Goal: Information Seeking & Learning: Find specific fact

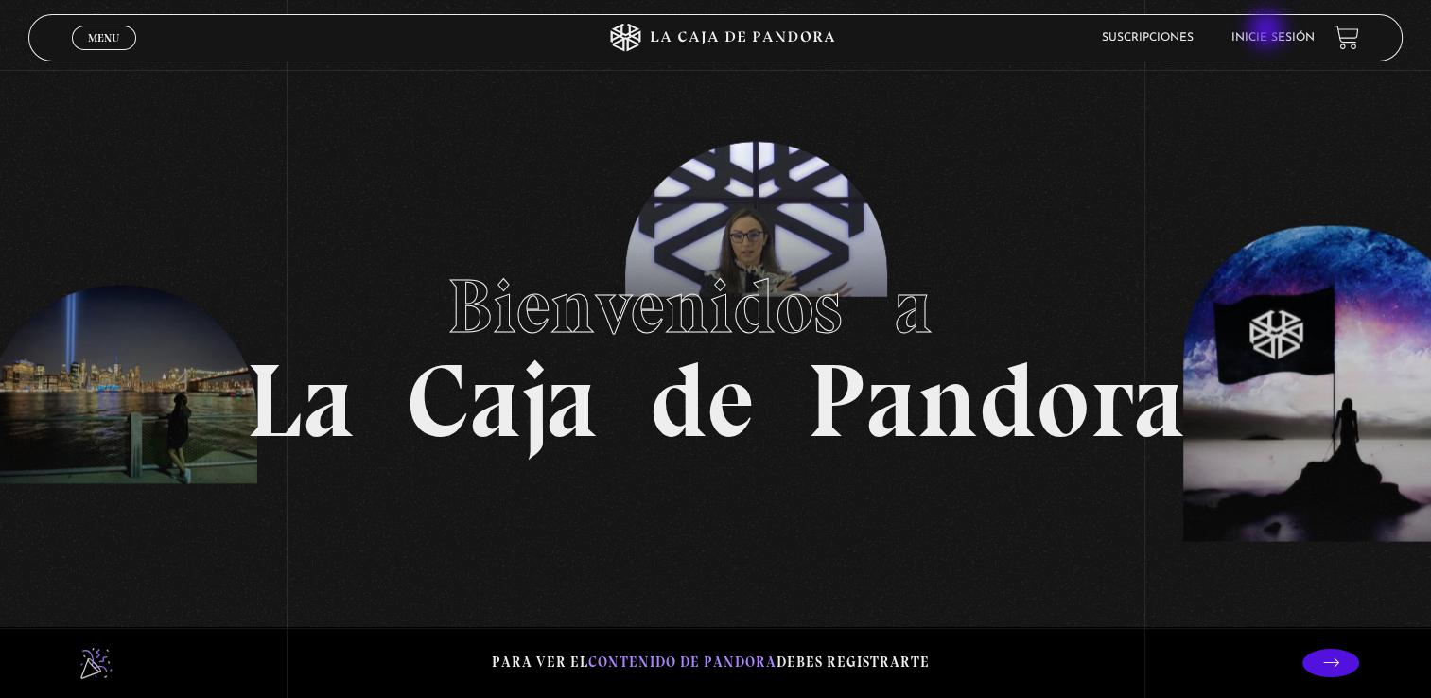
click at [1269, 31] on li "Inicie sesión" at bounding box center [1273, 37] width 83 height 29
click at [1301, 38] on link "Inicie sesión" at bounding box center [1273, 37] width 83 height 11
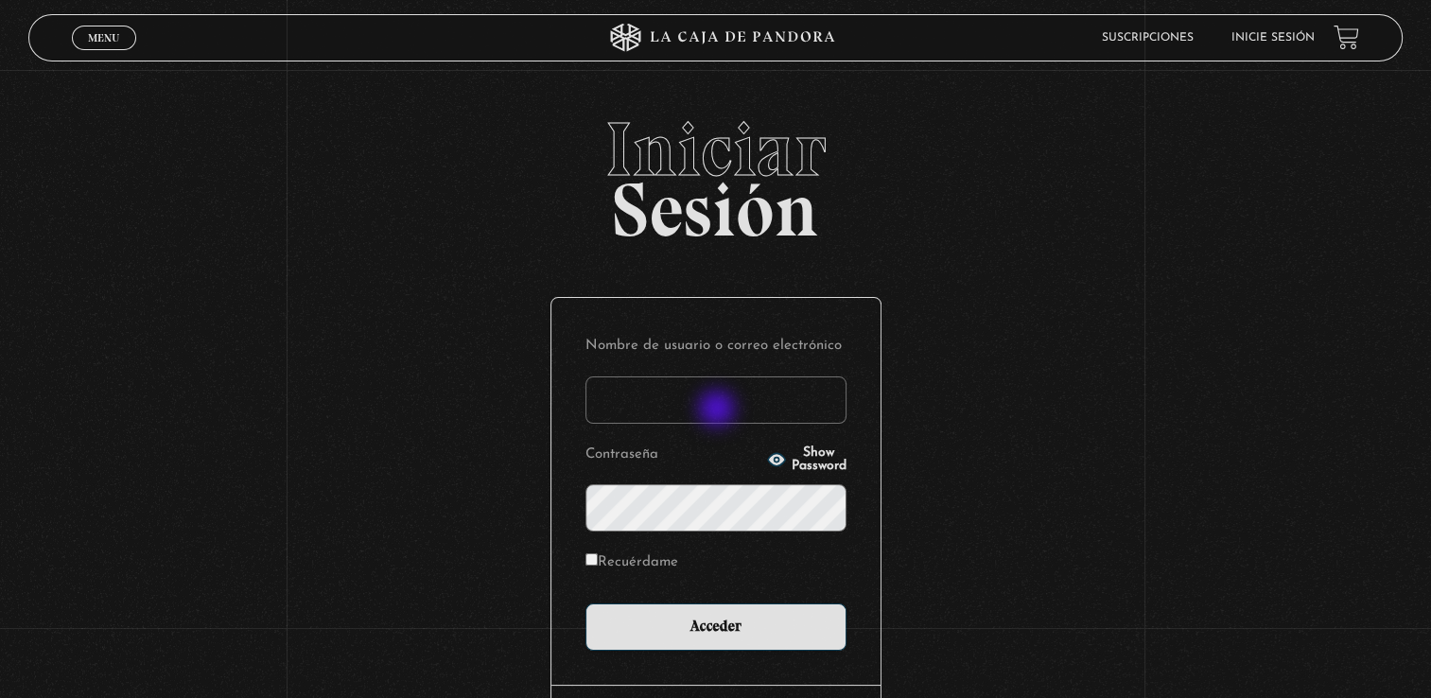
click at [719, 411] on input "Nombre de usuario o correo electrónico" at bounding box center [716, 400] width 261 height 47
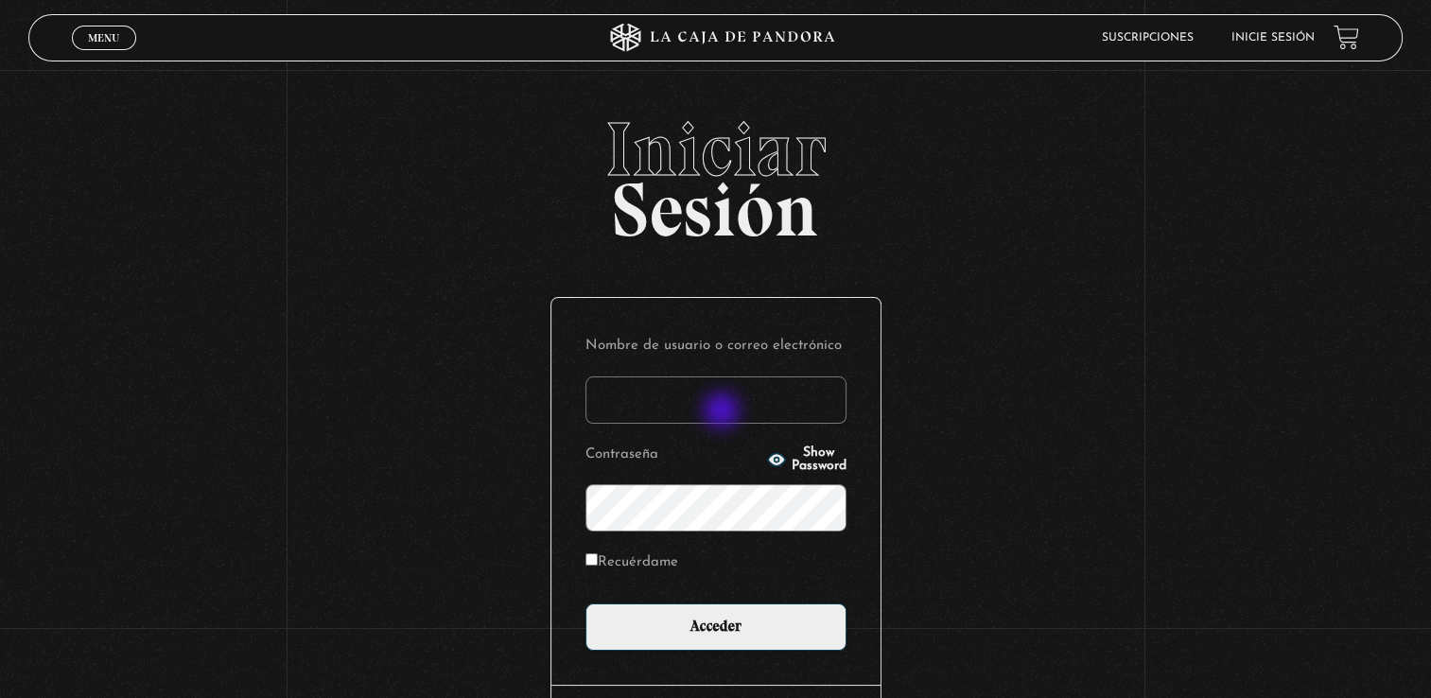
type input "lcampos85@gmail.com"
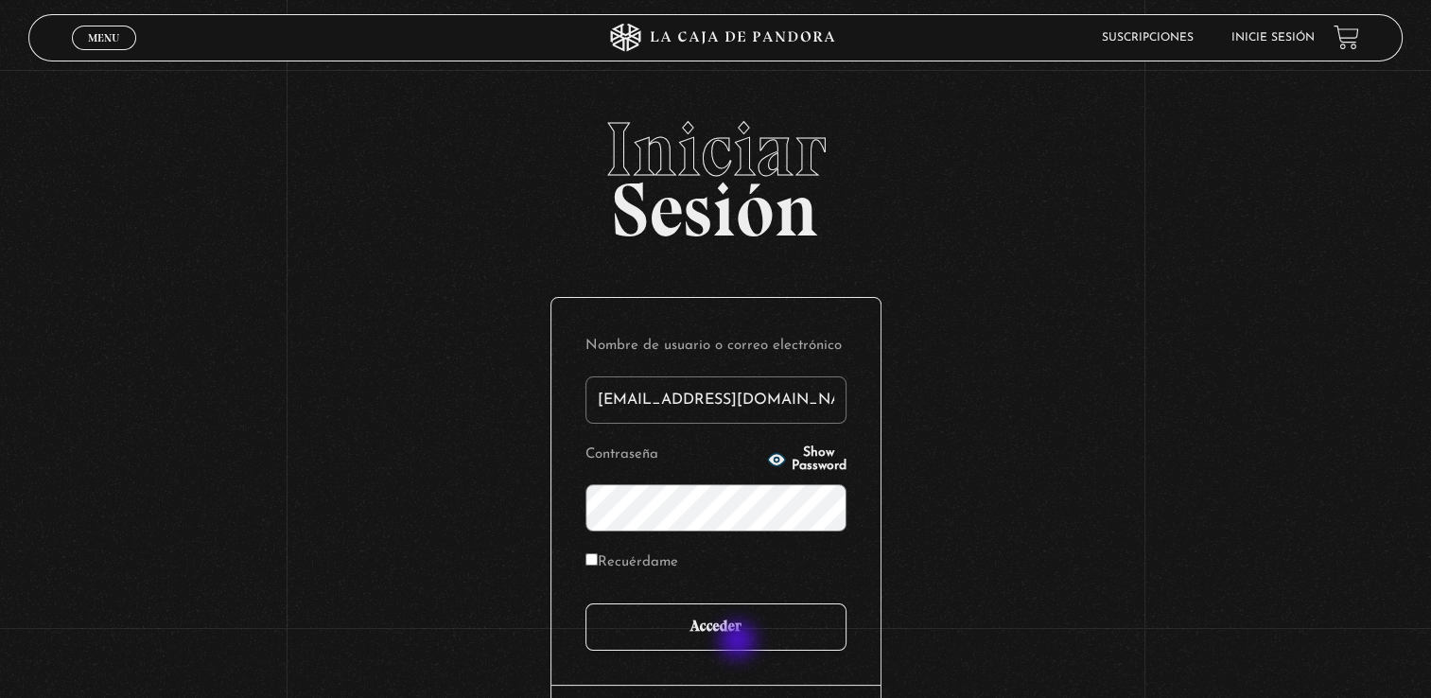
click at [740, 641] on input "Acceder" at bounding box center [716, 627] width 261 height 47
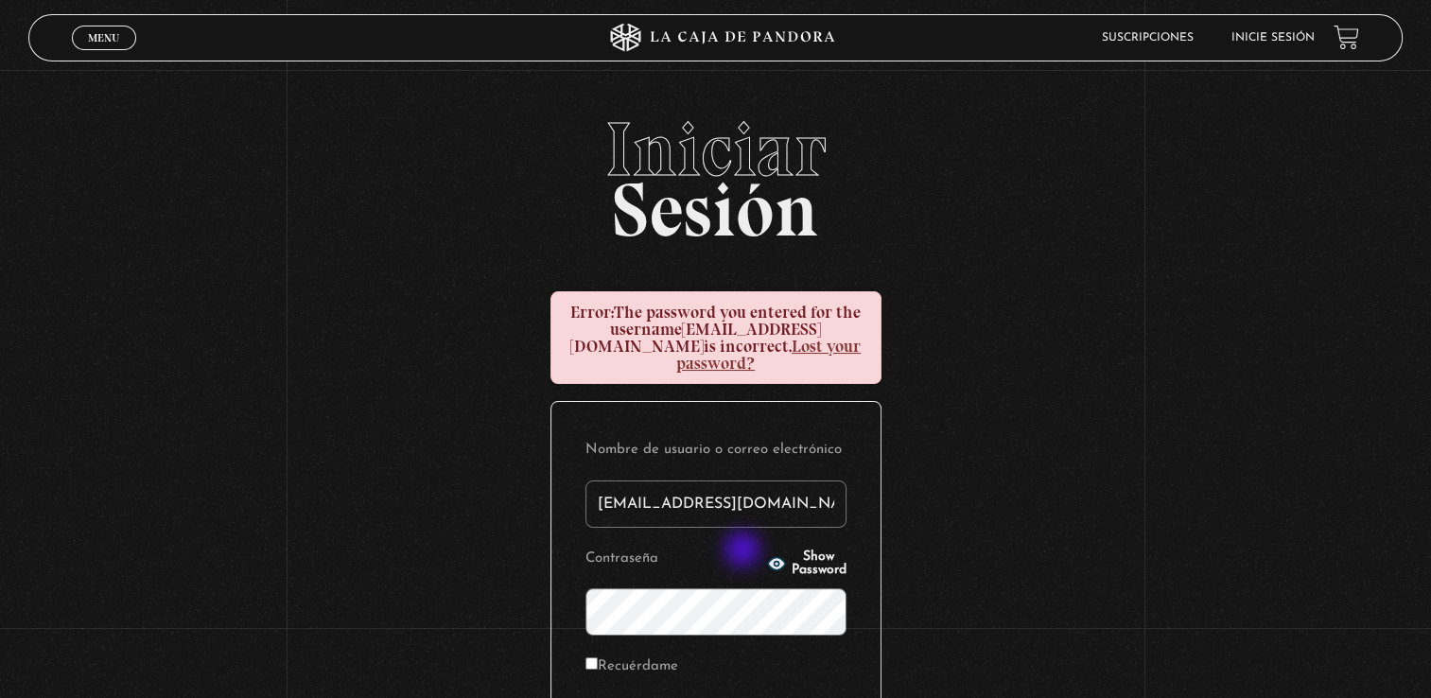
click at [768, 557] on icon "button" at bounding box center [776, 563] width 17 height 12
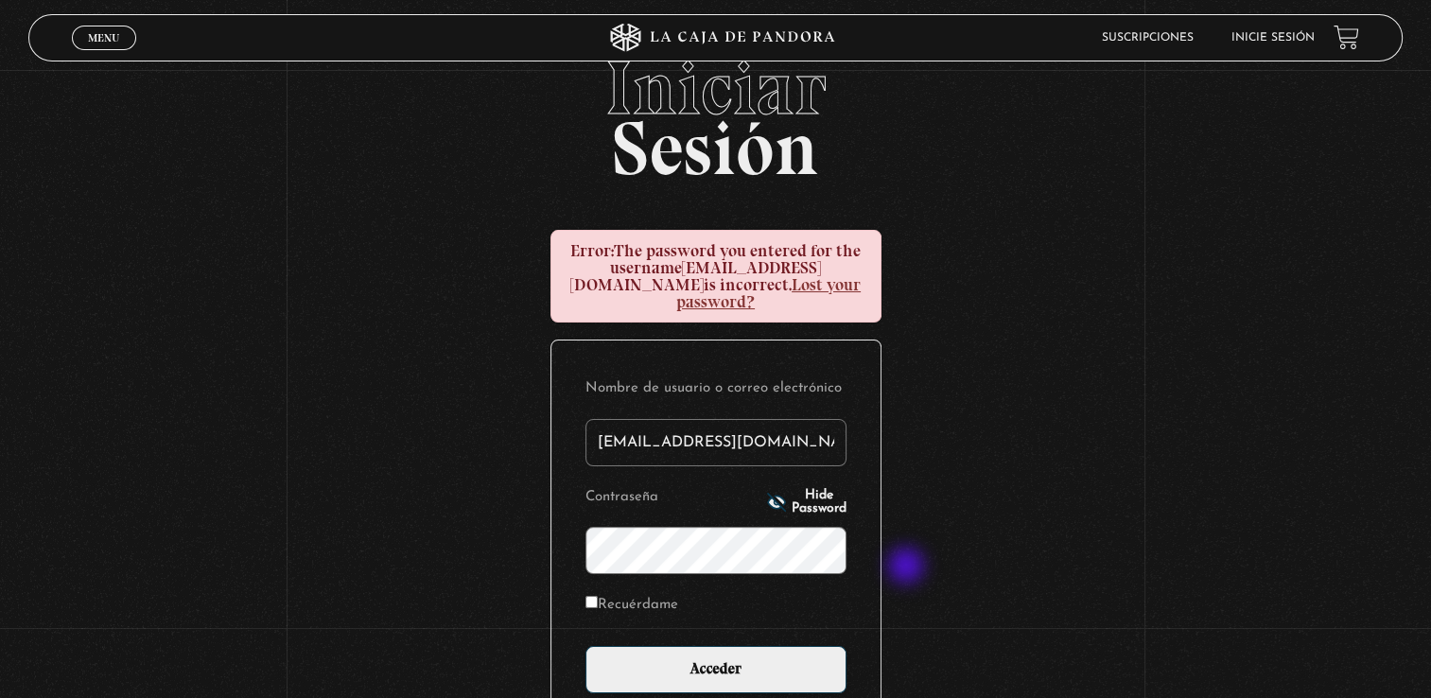
scroll to position [95, 0]
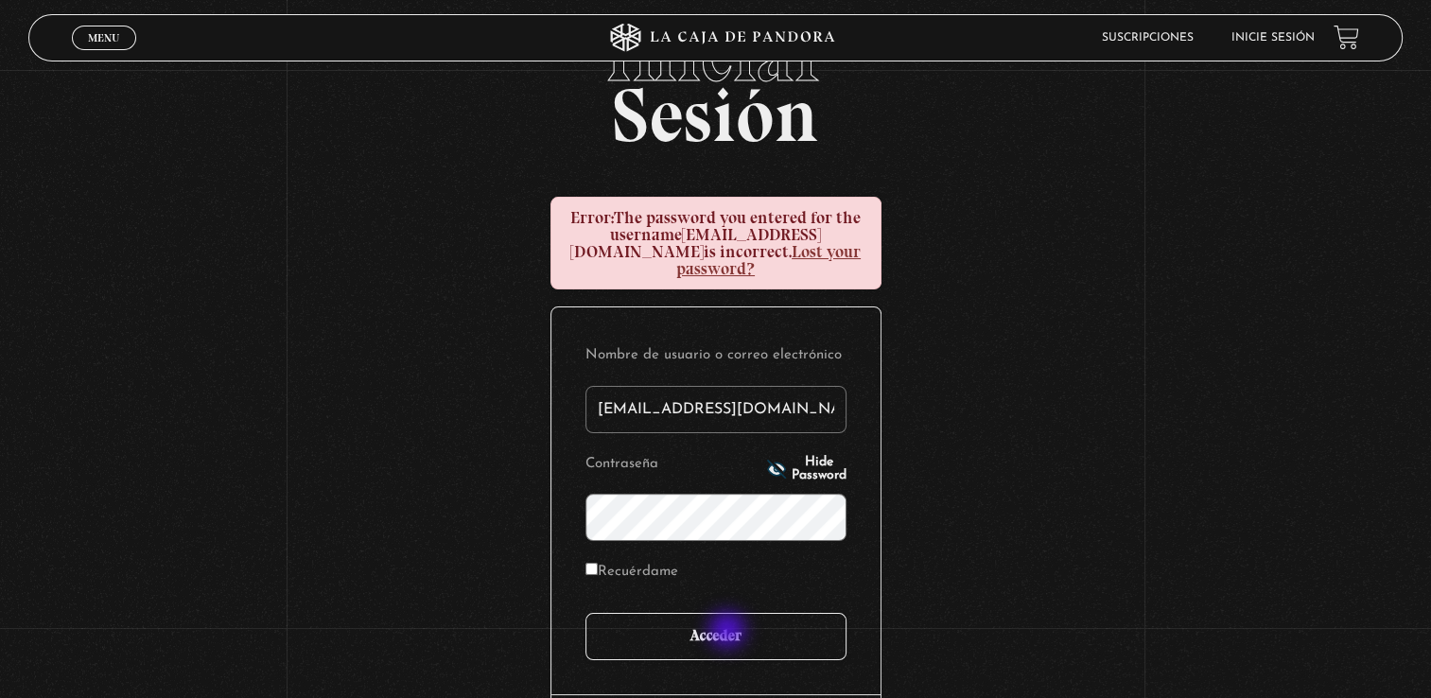
click at [729, 626] on input "Acceder" at bounding box center [716, 636] width 261 height 47
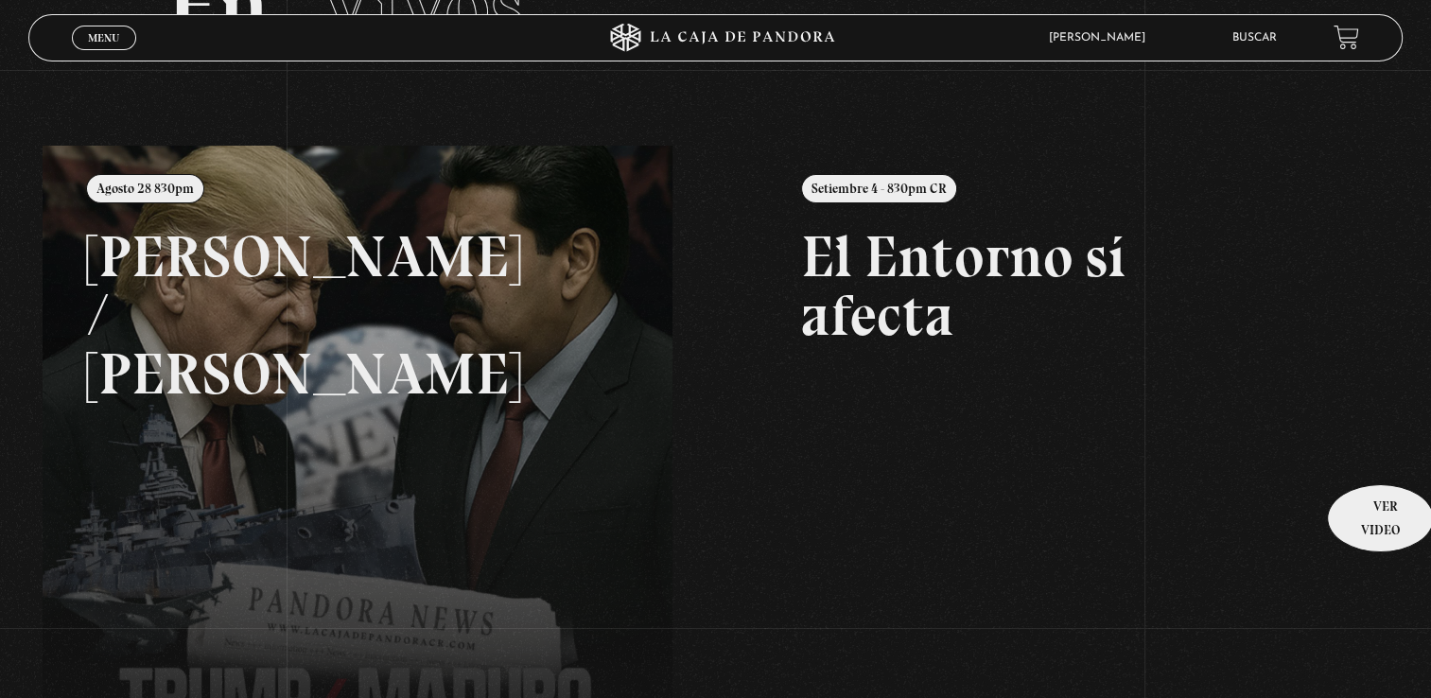
scroll to position [189, 0]
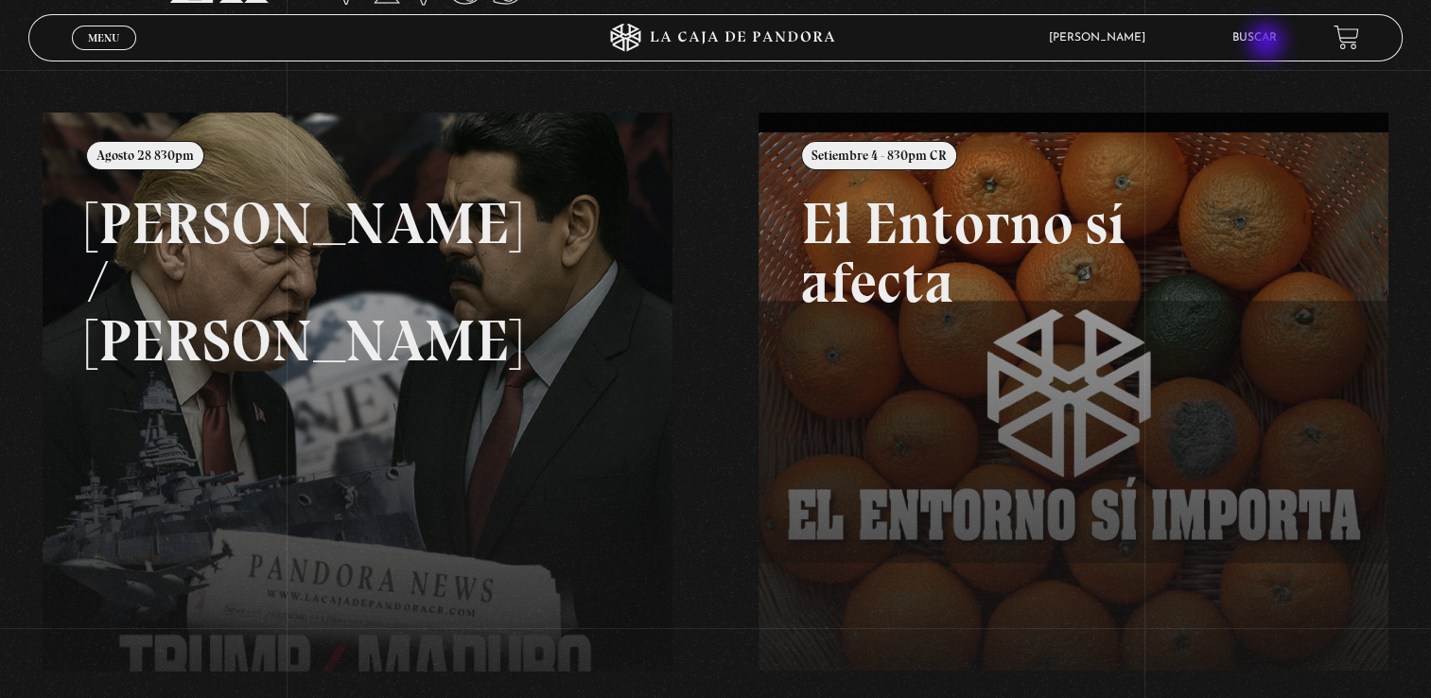
click at [1269, 44] on link "Buscar" at bounding box center [1255, 37] width 44 height 11
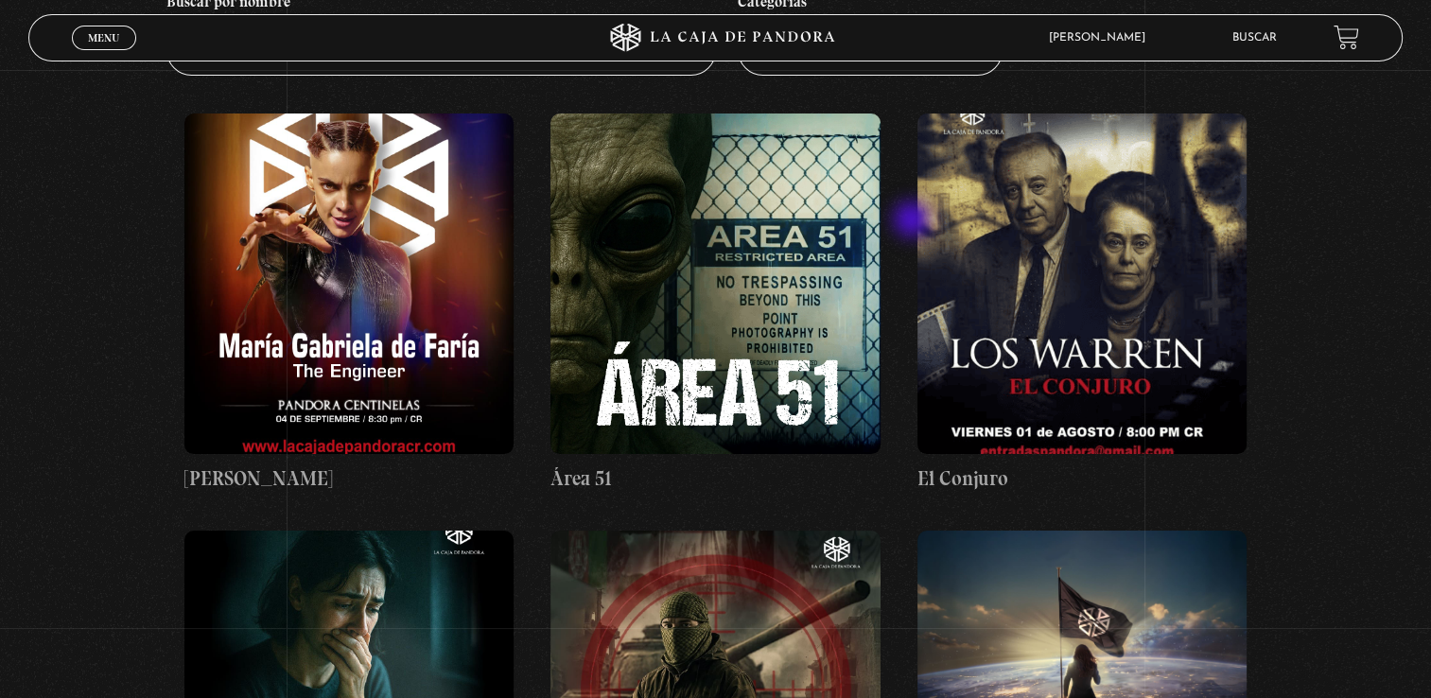
scroll to position [189, 0]
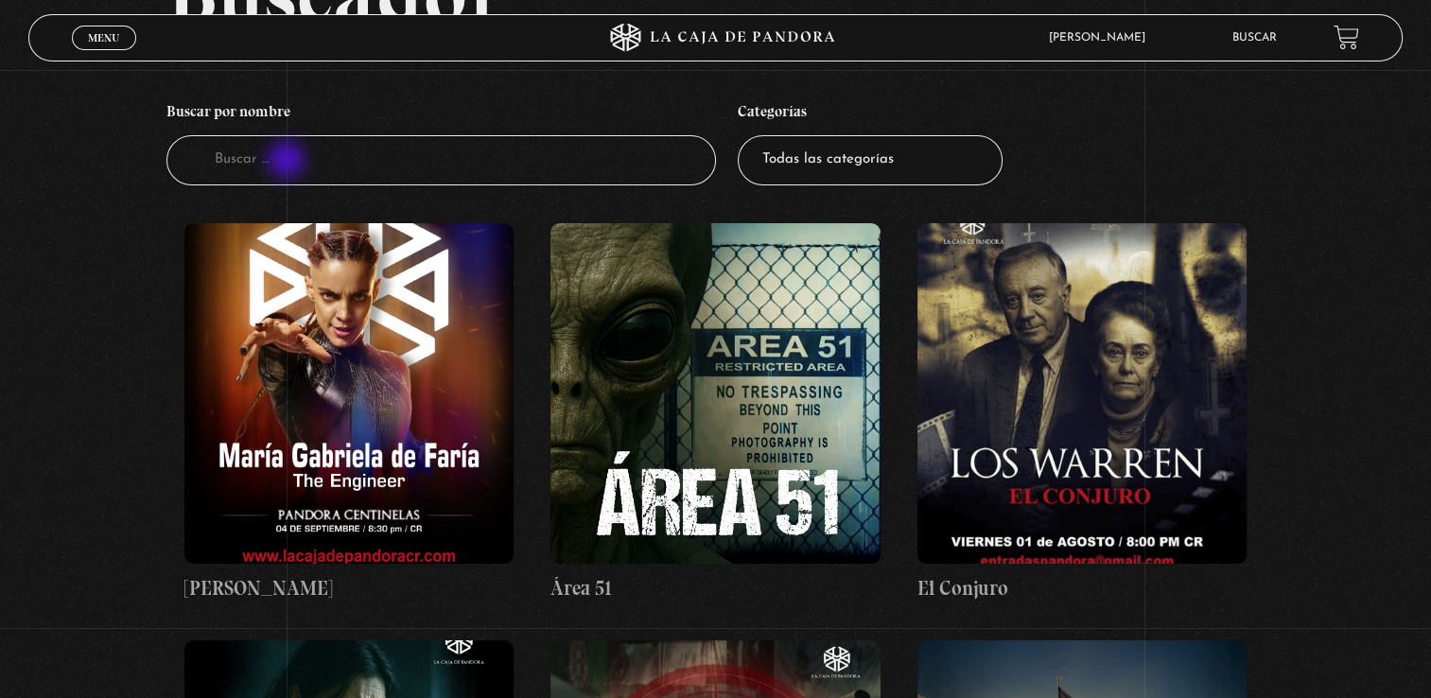
click at [289, 161] on input "Buscador" at bounding box center [441, 160] width 550 height 50
type input "11"
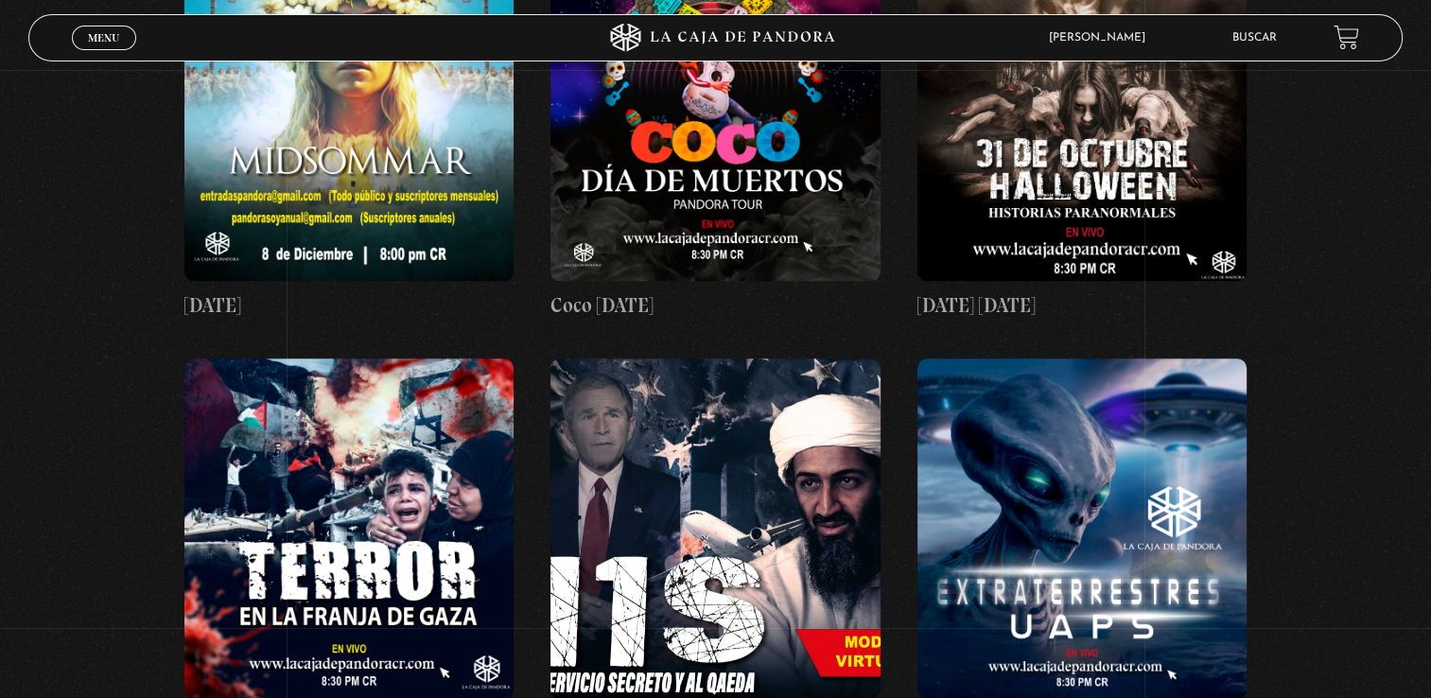
scroll to position [2270, 0]
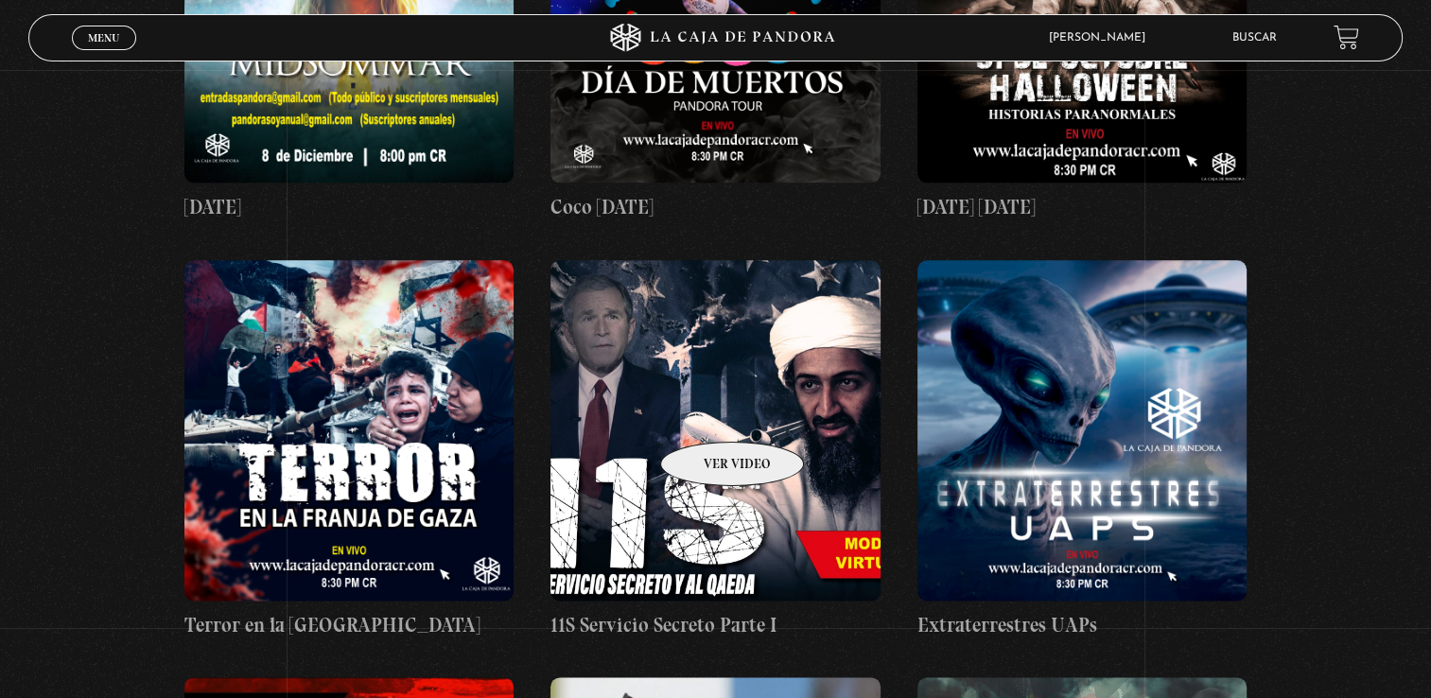
click at [708, 413] on figure at bounding box center [716, 430] width 330 height 341
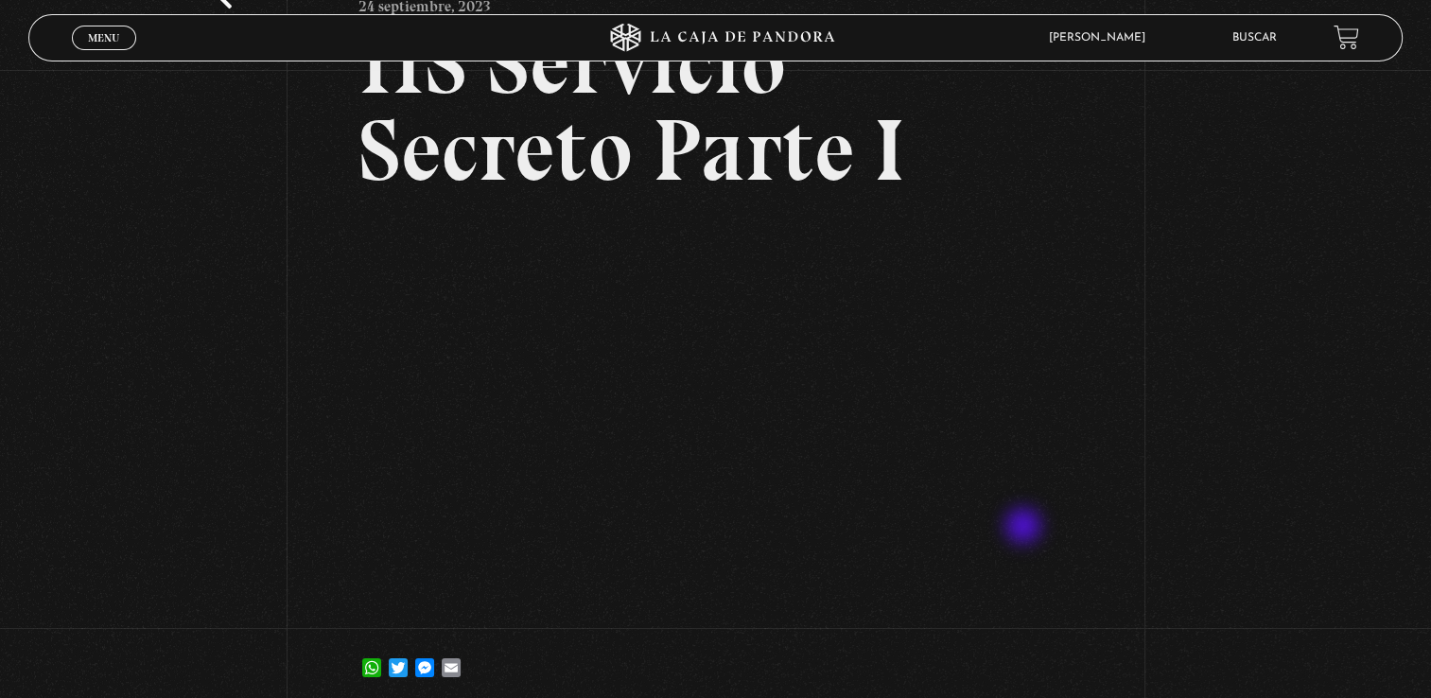
scroll to position [189, 0]
